Goal: Information Seeking & Learning: Learn about a topic

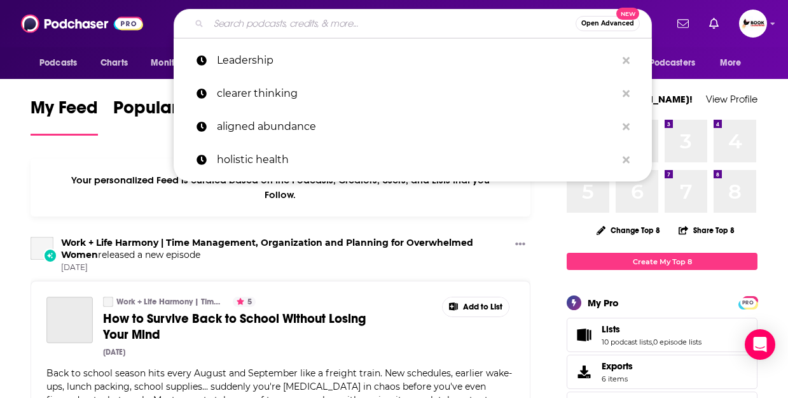
click at [286, 24] on input "Search podcasts, credits, & more..." at bounding box center [392, 23] width 367 height 20
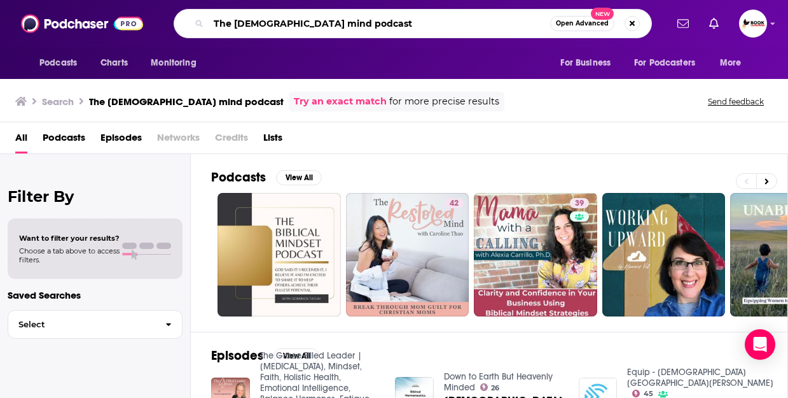
drag, startPoint x: 350, startPoint y: 25, endPoint x: 187, endPoint y: 17, distance: 163.7
click at [187, 17] on div "The [DEMOGRAPHIC_DATA] mind podcast Open Advanced New" at bounding box center [413, 23] width 478 height 29
paste input "[DEMOGRAPHIC_DATA] Mind Podcast with [PERSON_NAME]."
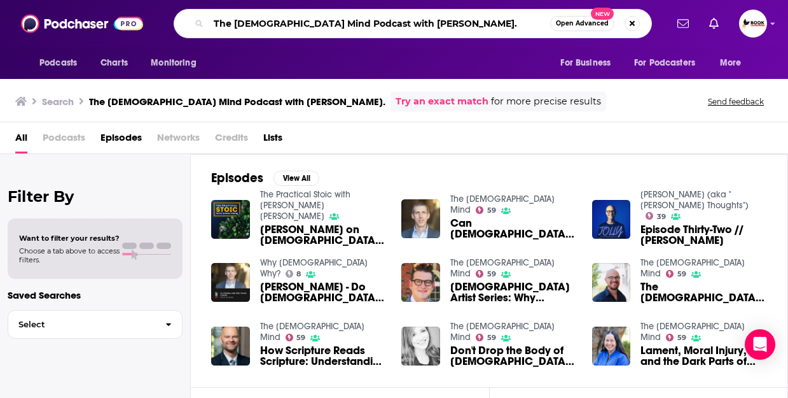
click at [361, 21] on input "The [DEMOGRAPHIC_DATA] Mind Podcast with [PERSON_NAME]." at bounding box center [380, 23] width 342 height 20
drag, startPoint x: 361, startPoint y: 21, endPoint x: 206, endPoint y: 15, distance: 154.7
click at [206, 15] on div "The [DEMOGRAPHIC_DATA] Mind Podcast with [PERSON_NAME]. Open Advanced New" at bounding box center [413, 23] width 478 height 29
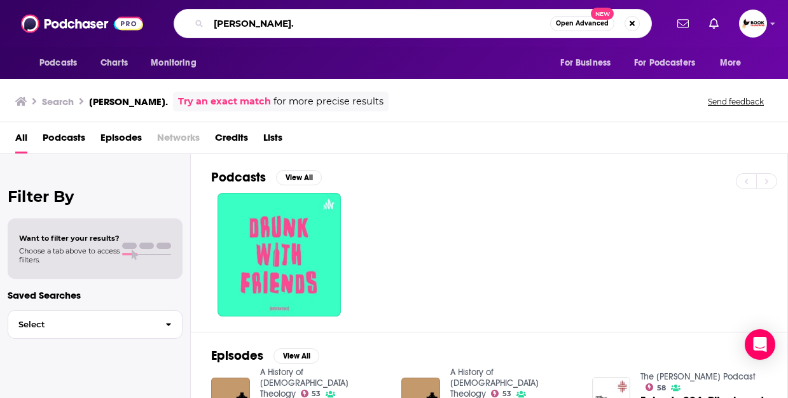
drag, startPoint x: 328, startPoint y: 22, endPoint x: 193, endPoint y: 18, distance: 135.5
click at [193, 18] on div "[PERSON_NAME]. Open Advanced New" at bounding box center [413, 23] width 478 height 29
type input "The [DEMOGRAPHIC_DATA] Mind"
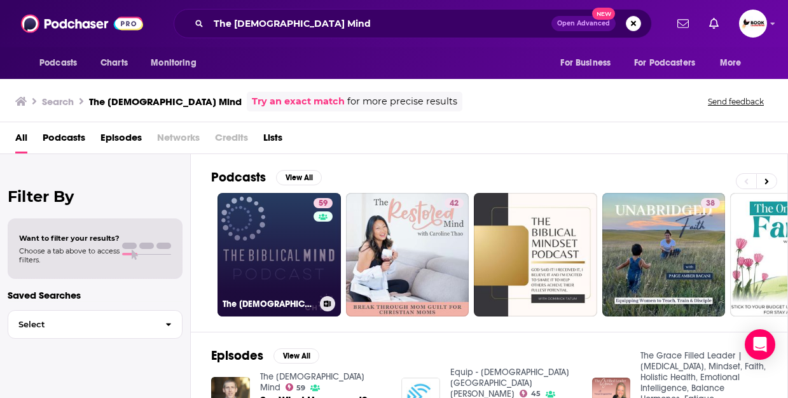
click at [263, 279] on link "59 The [DEMOGRAPHIC_DATA] Mind" at bounding box center [279, 254] width 123 height 123
